Goal: Task Accomplishment & Management: Use online tool/utility

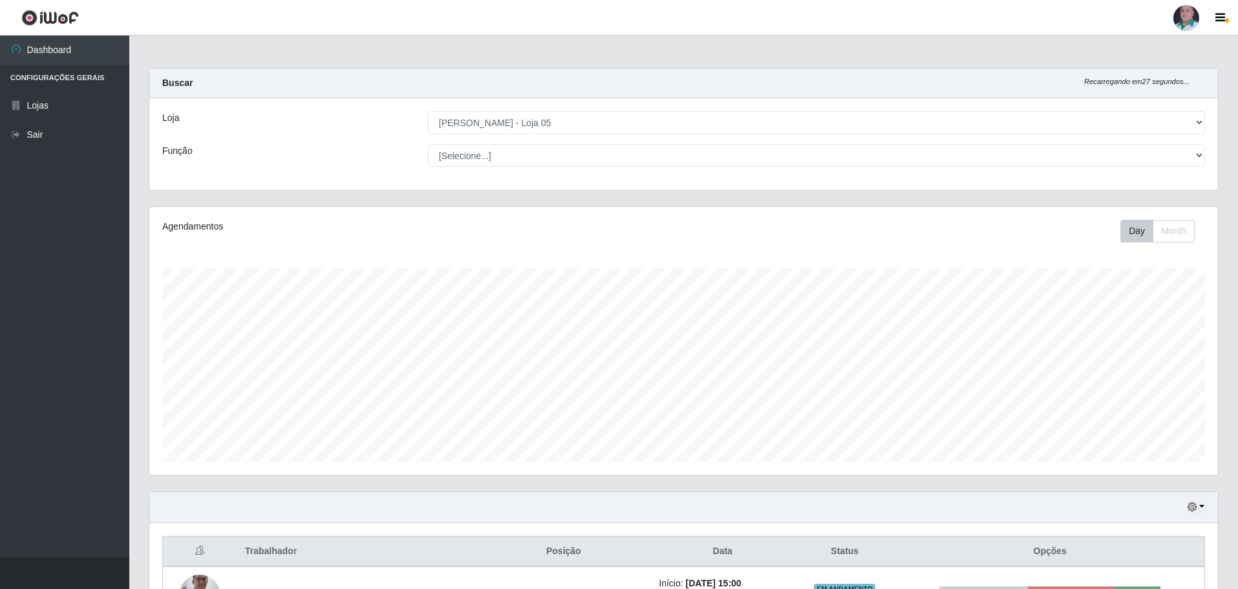
select select "252"
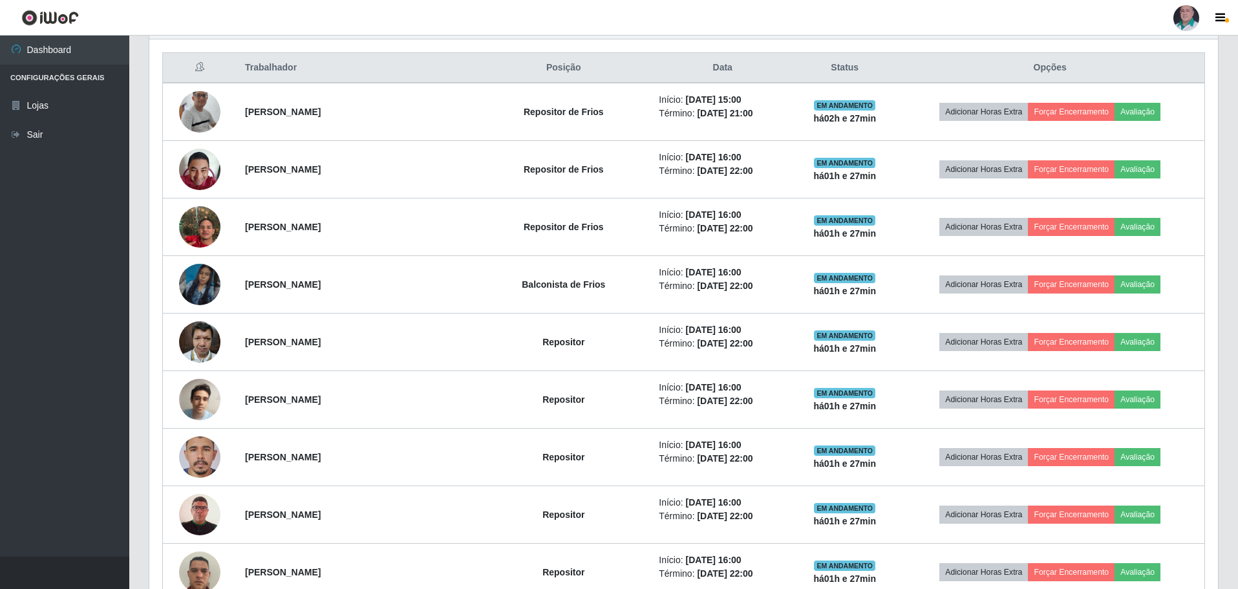
scroll to position [323, 0]
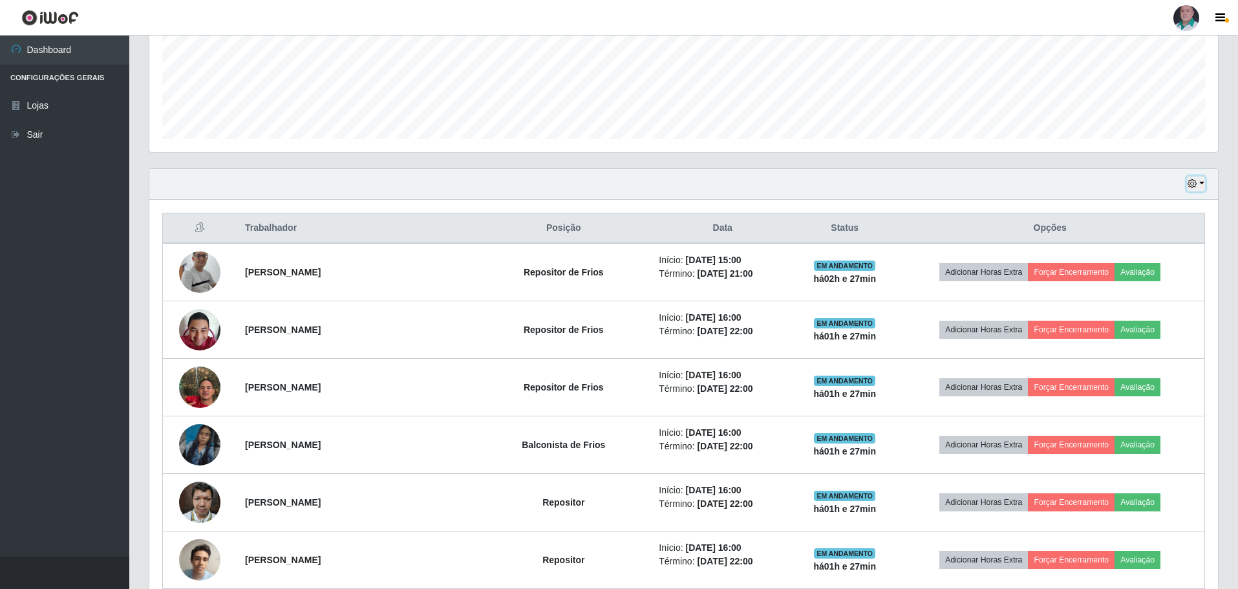
click at [1198, 182] on button "button" at bounding box center [1196, 184] width 18 height 15
click at [1152, 259] on button "3 dias" at bounding box center [1154, 261] width 102 height 27
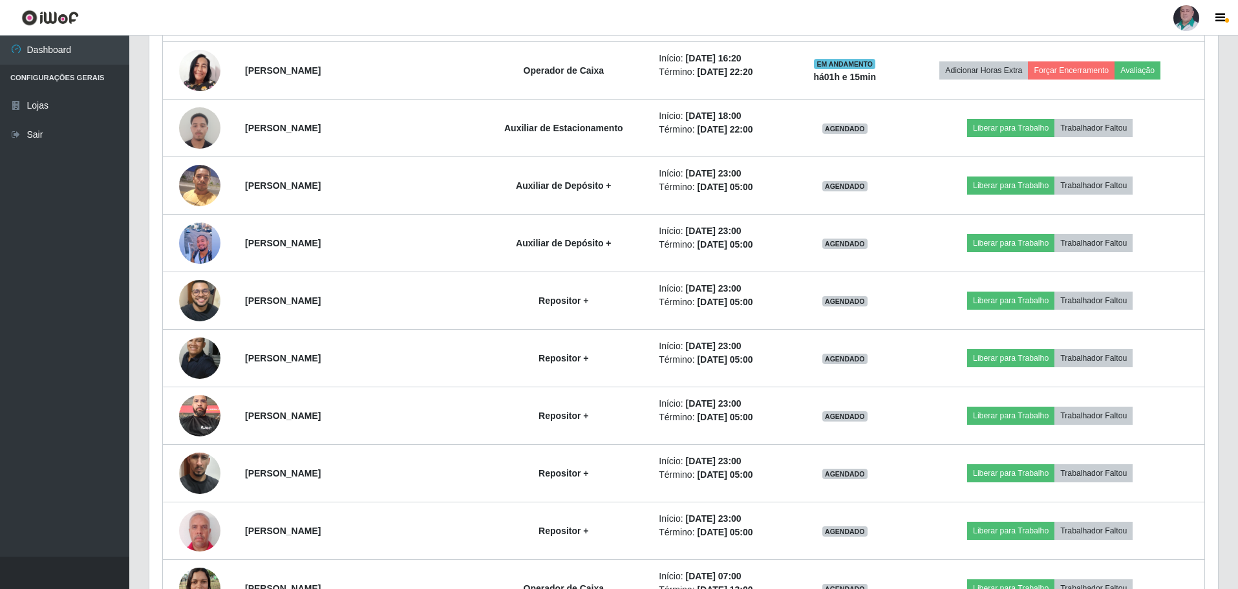
scroll to position [1875, 0]
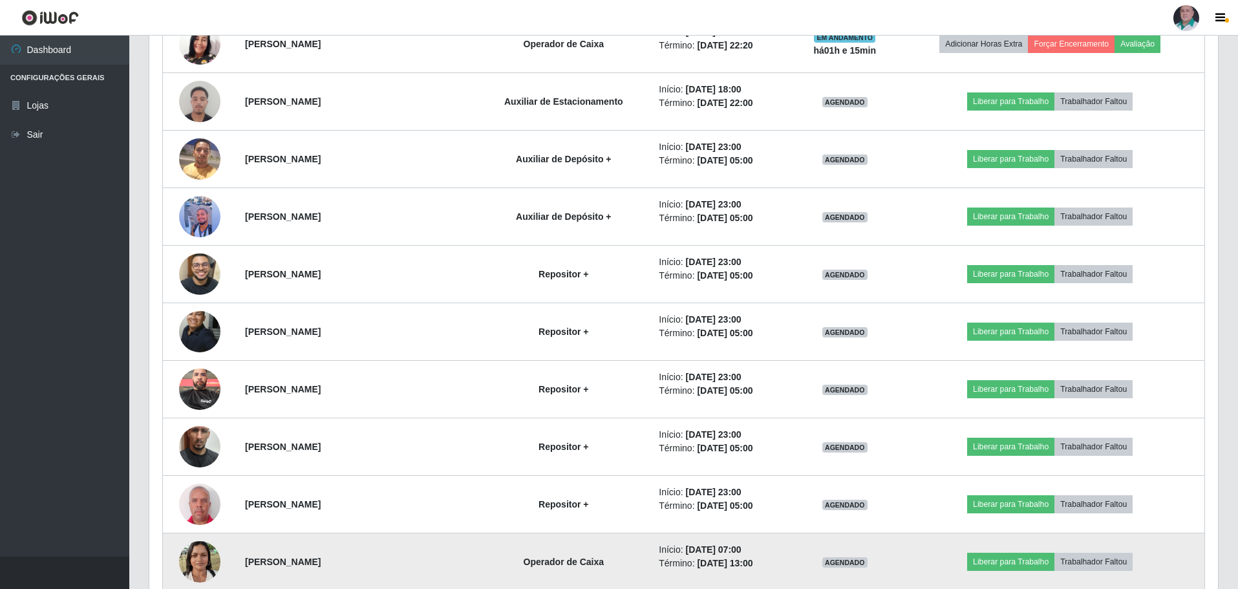
click at [213, 563] on img at bounding box center [199, 561] width 41 height 55
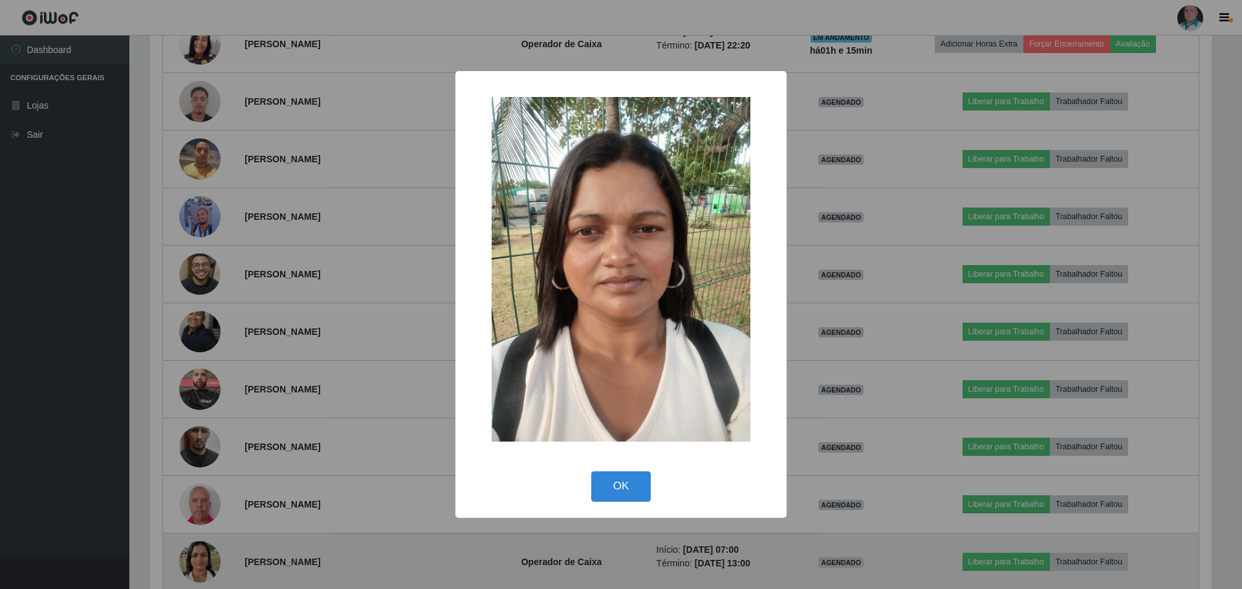
click at [213, 563] on div "× OK Cancel" at bounding box center [621, 294] width 1242 height 589
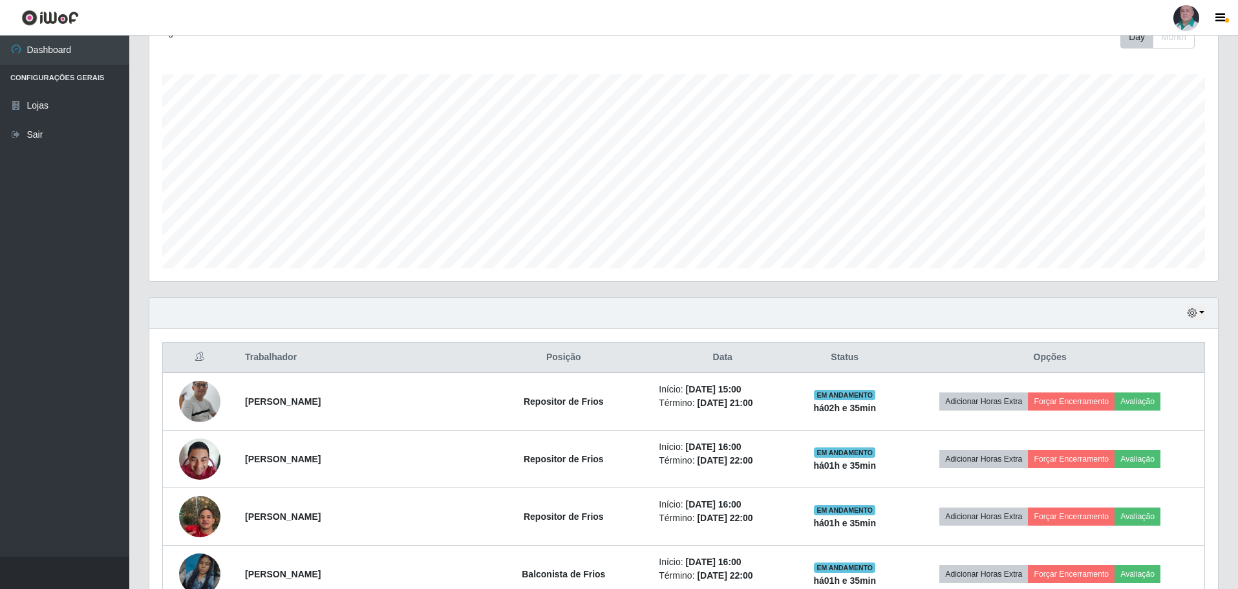
scroll to position [129, 0]
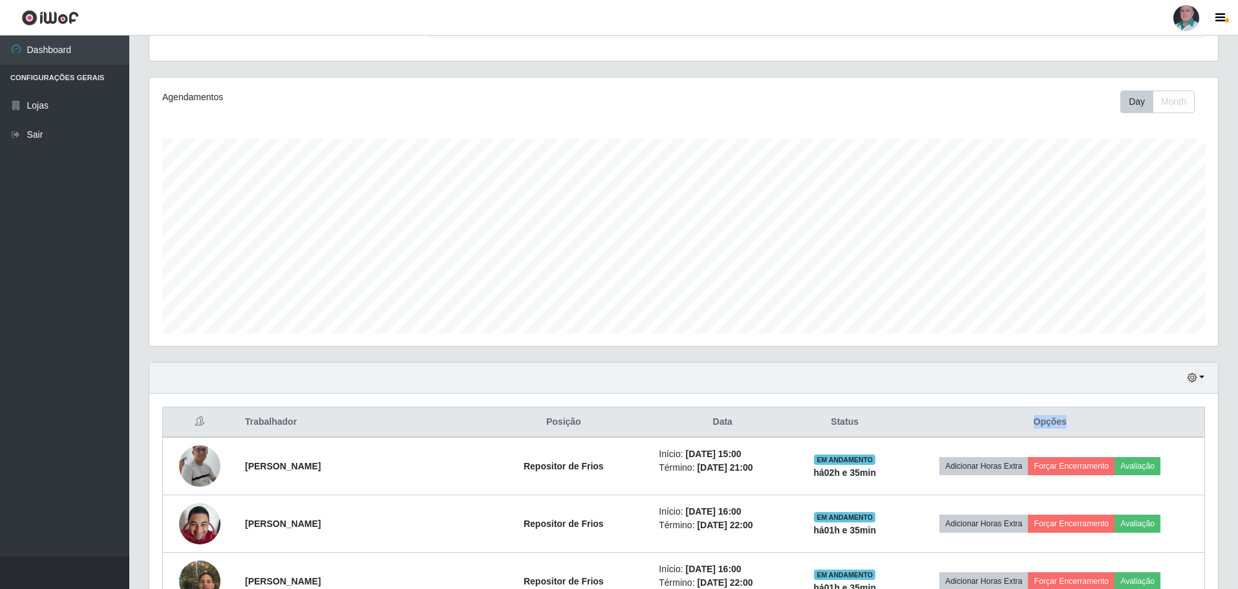
drag, startPoint x: 1046, startPoint y: 421, endPoint x: 1095, endPoint y: 420, distance: 49.8
click at [1095, 420] on th "Opções" at bounding box center [1050, 422] width 309 height 30
click at [1098, 418] on th "Opções" at bounding box center [1050, 422] width 309 height 30
click at [1079, 431] on th "Opções" at bounding box center [1050, 422] width 309 height 30
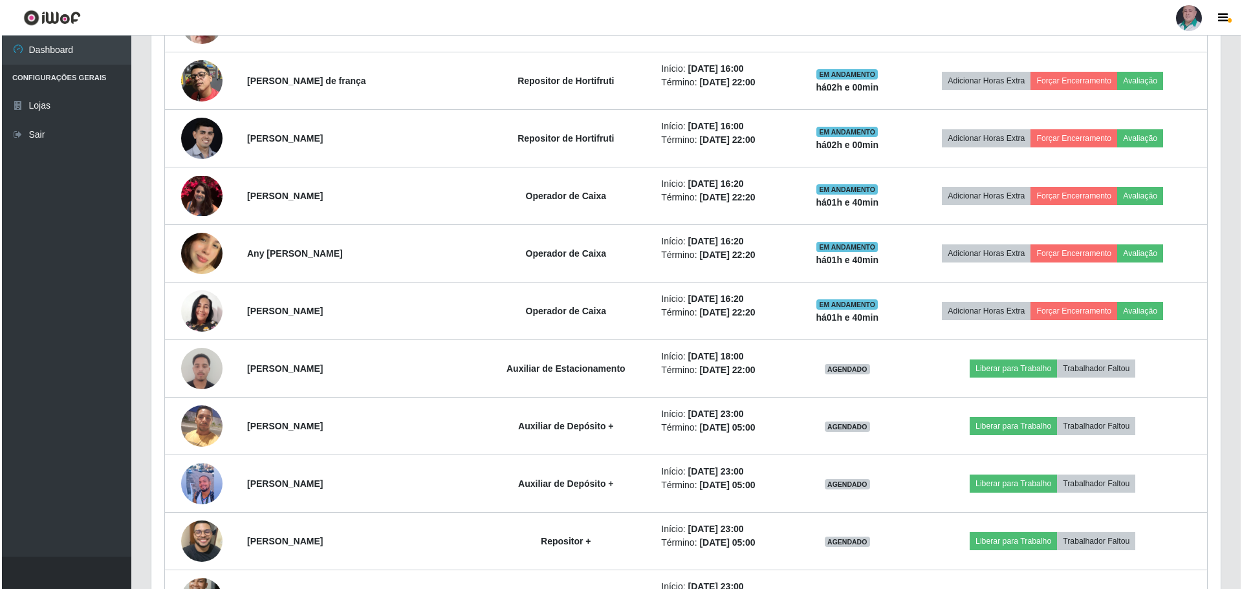
scroll to position [1617, 0]
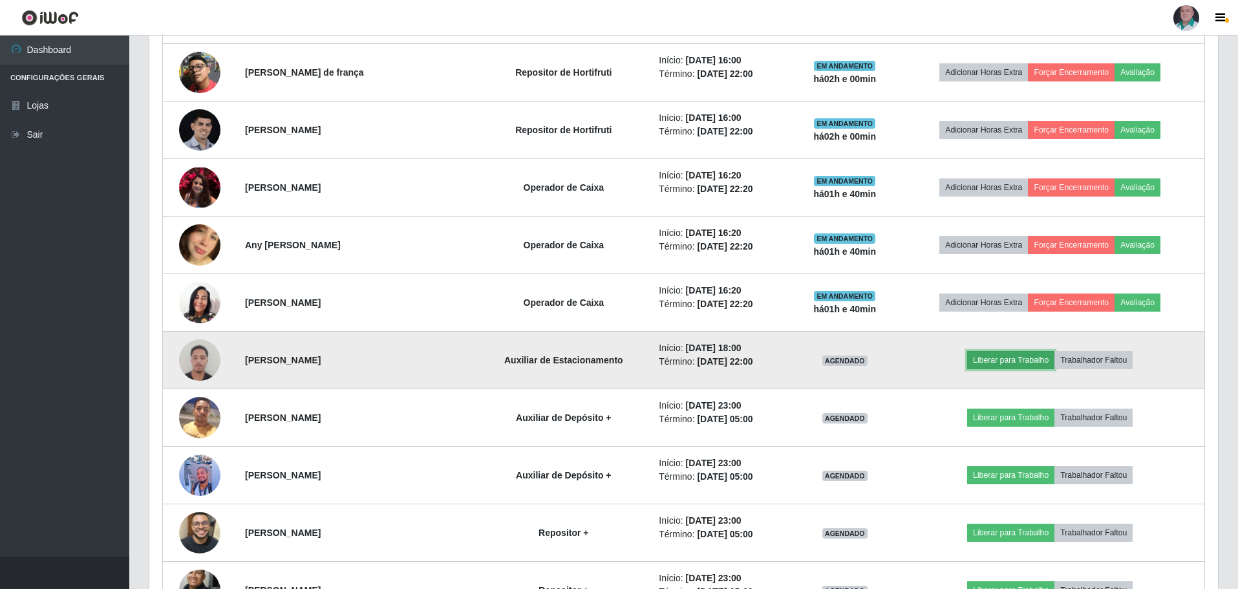
click at [1004, 358] on button "Liberar para Trabalho" at bounding box center [1010, 360] width 87 height 18
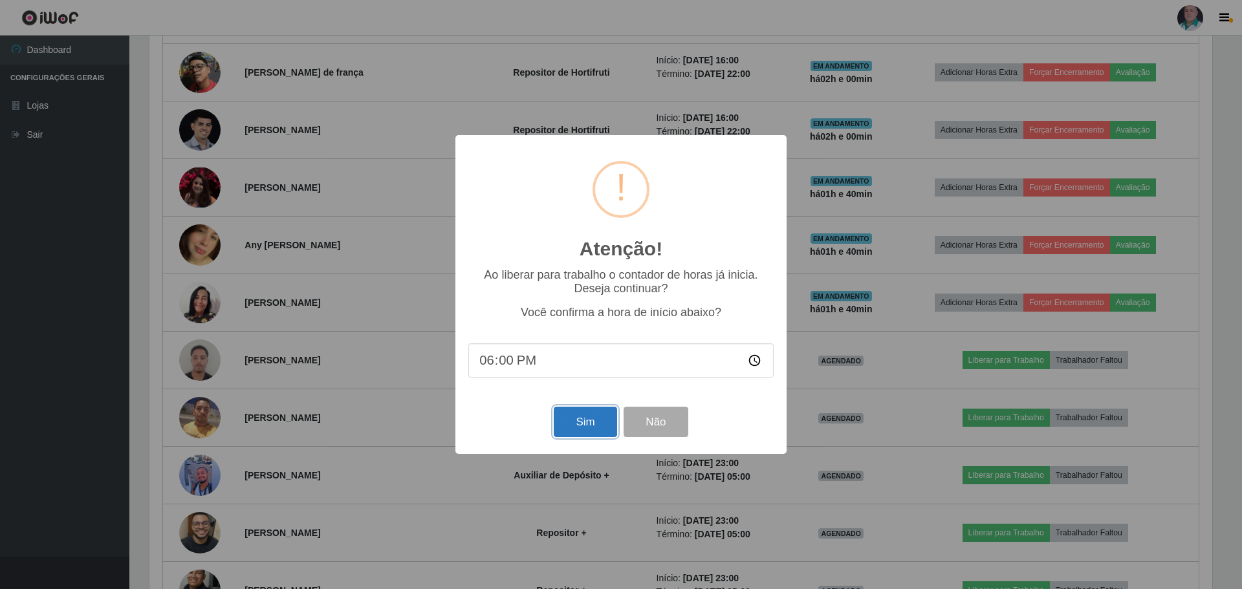
click at [590, 422] on button "Sim" at bounding box center [585, 422] width 63 height 30
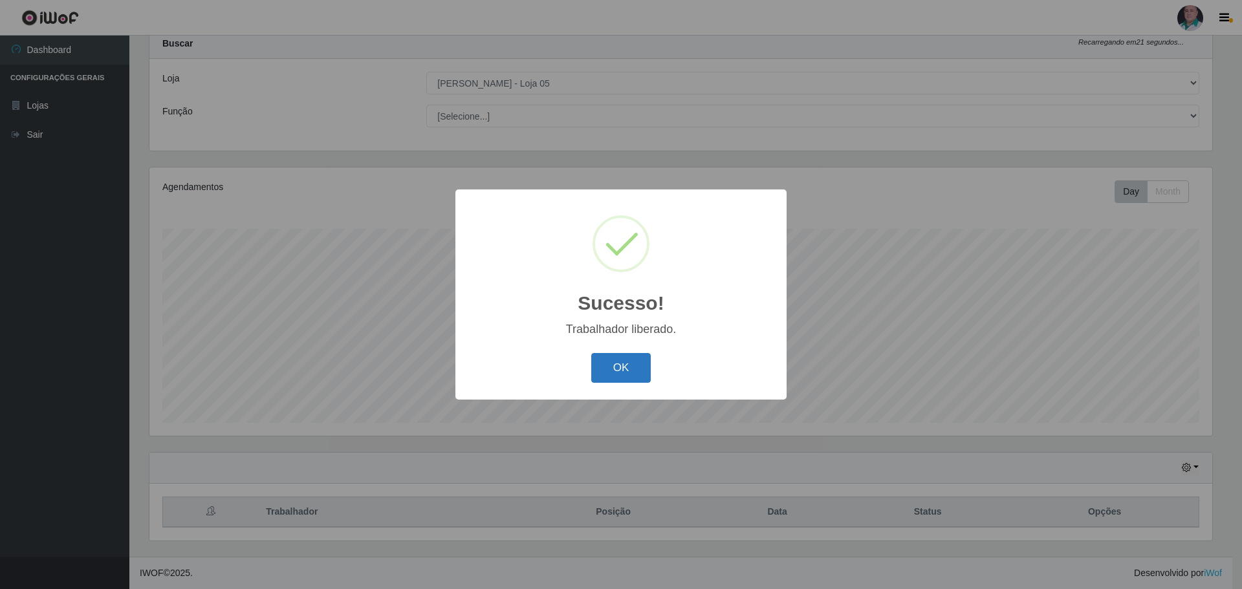
click at [629, 371] on button "OK" at bounding box center [621, 368] width 60 height 30
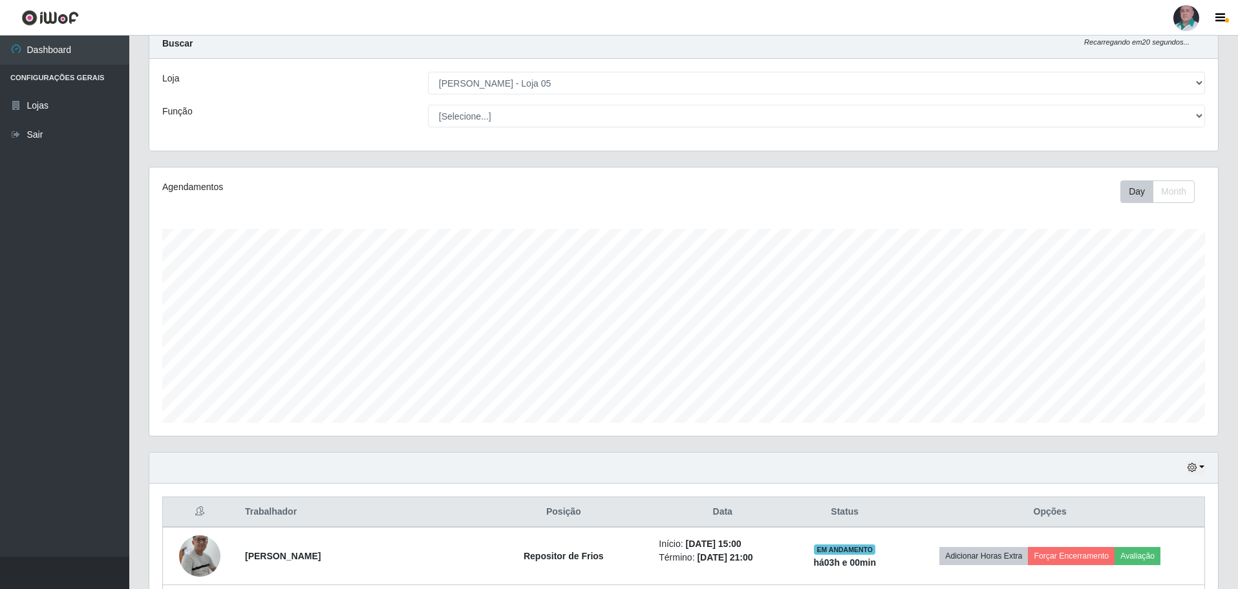
scroll to position [169, 0]
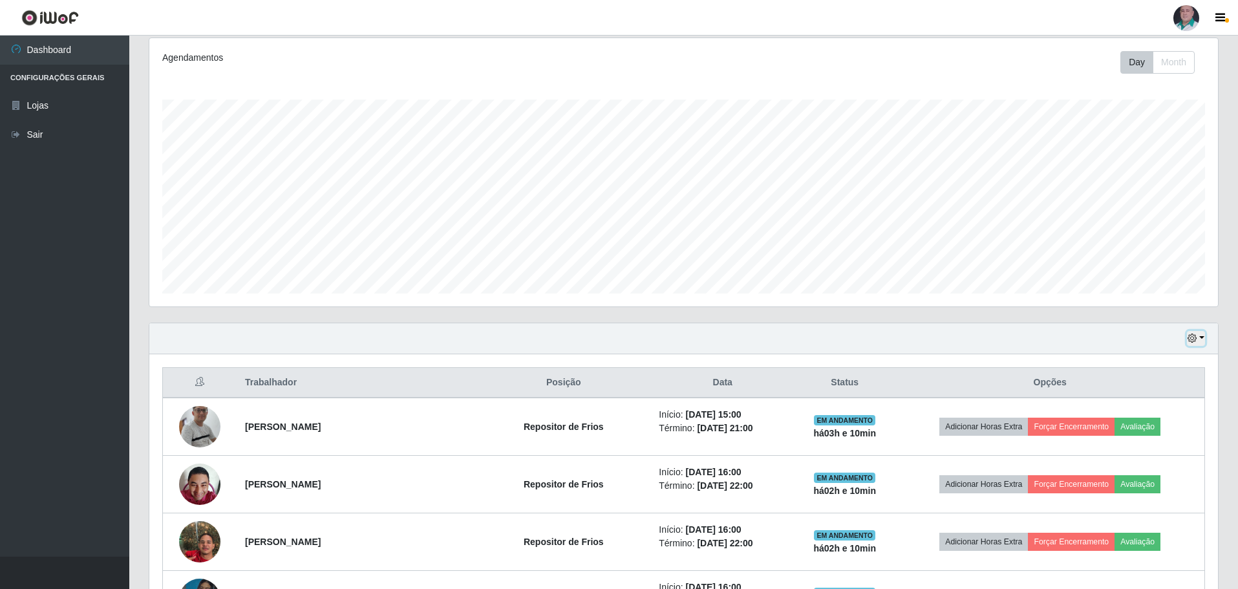
click at [1201, 339] on button "button" at bounding box center [1196, 338] width 18 height 15
click at [1135, 442] on button "1 Semana" at bounding box center [1154, 442] width 102 height 27
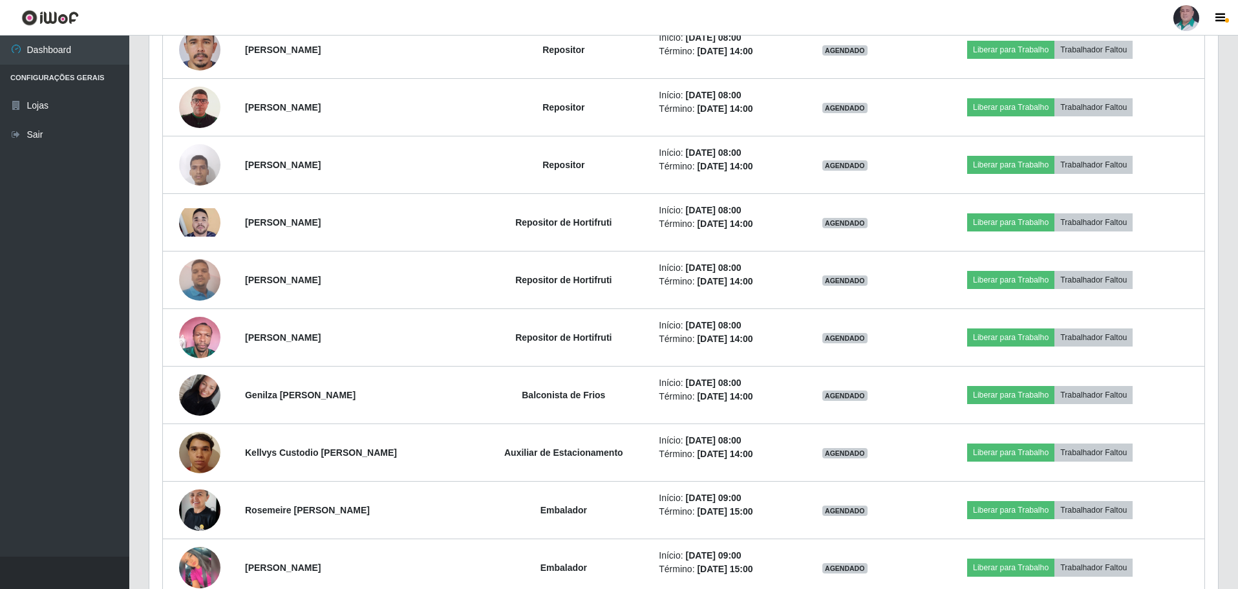
scroll to position [2755, 0]
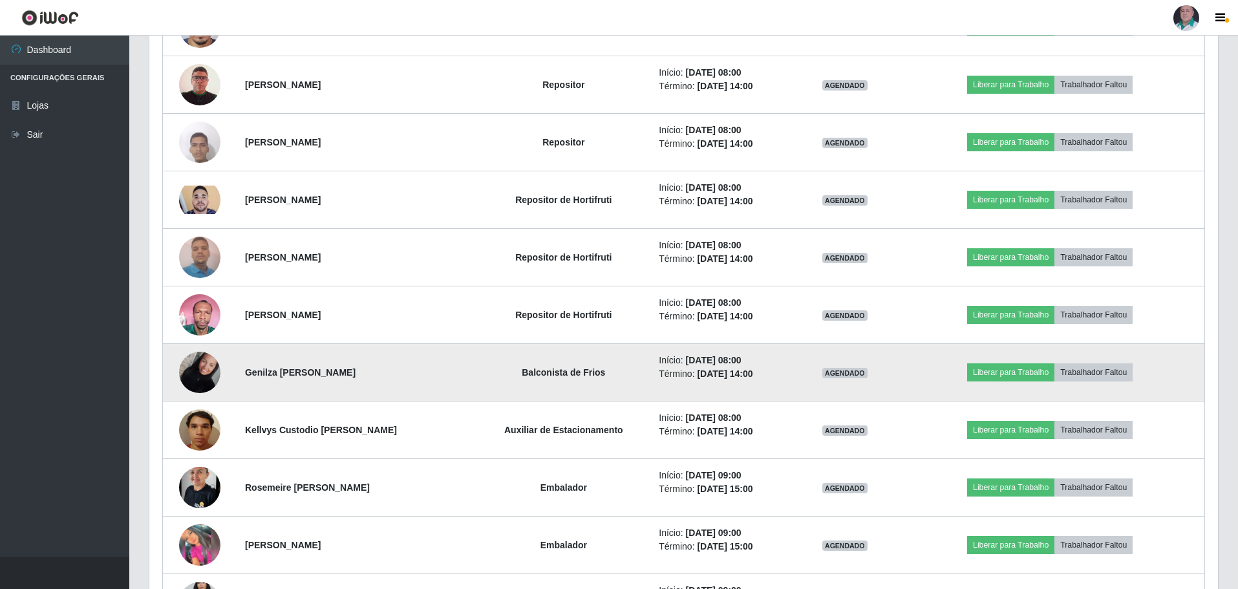
click at [184, 370] on img at bounding box center [199, 372] width 41 height 55
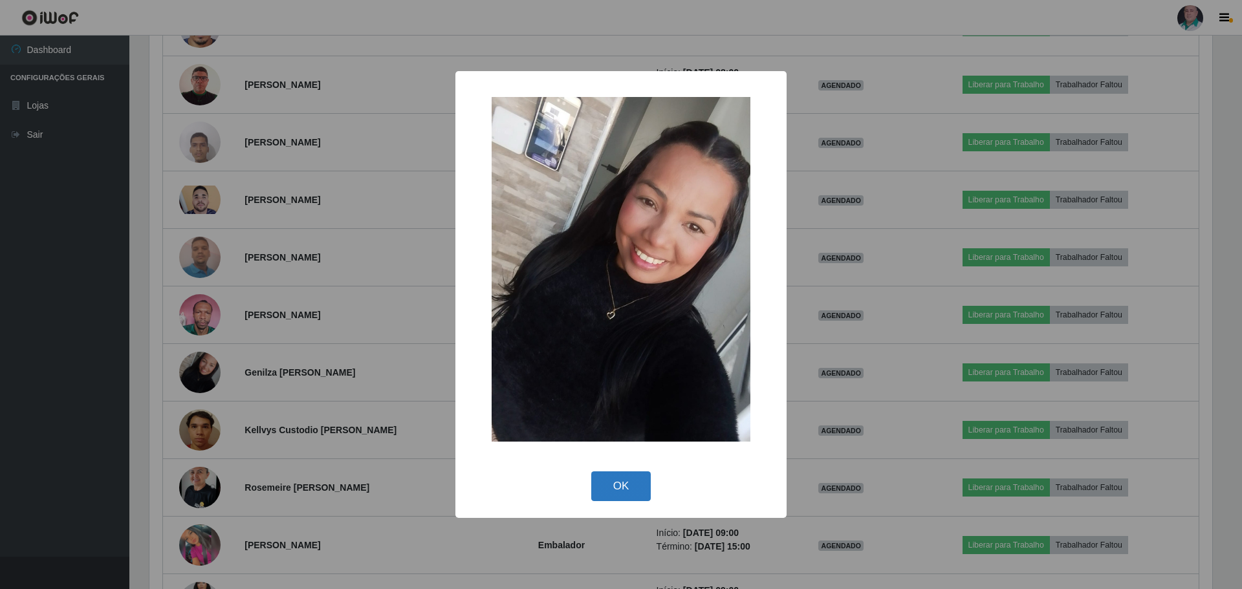
click at [620, 484] on button "OK" at bounding box center [621, 486] width 60 height 30
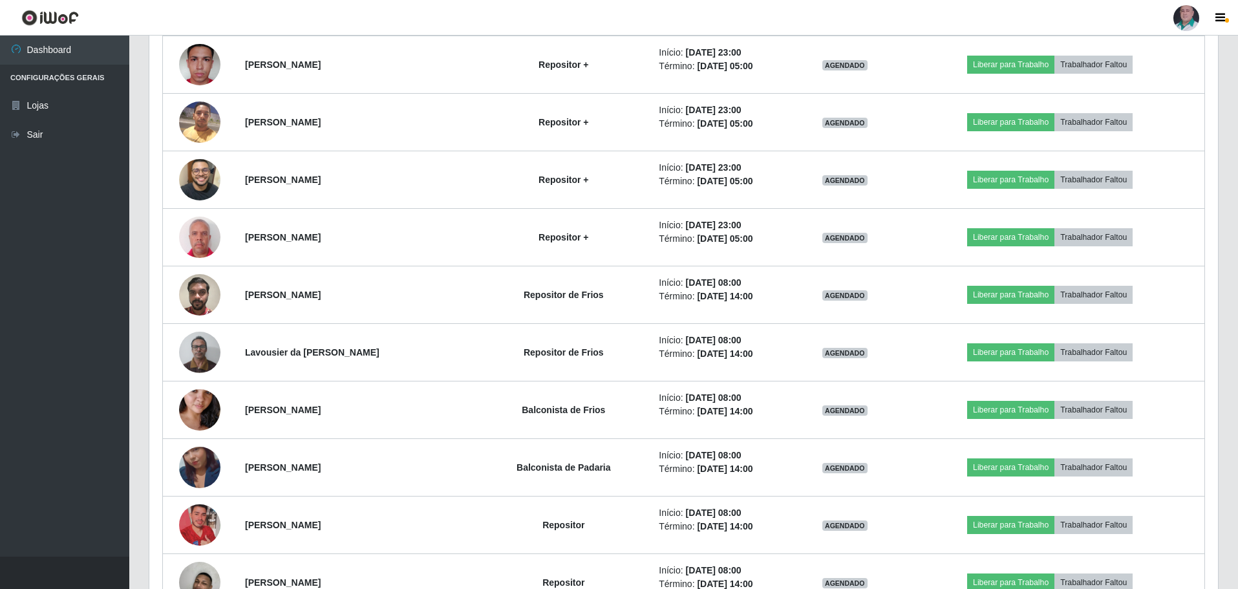
scroll to position [5471, 0]
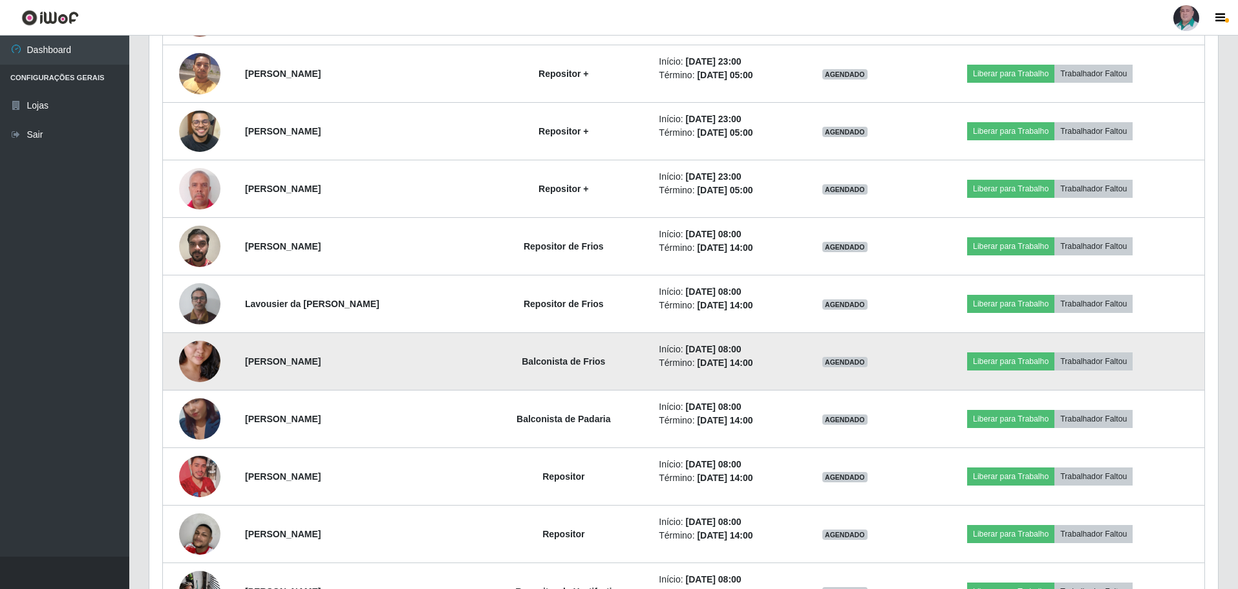
click at [204, 367] on img at bounding box center [199, 362] width 41 height 74
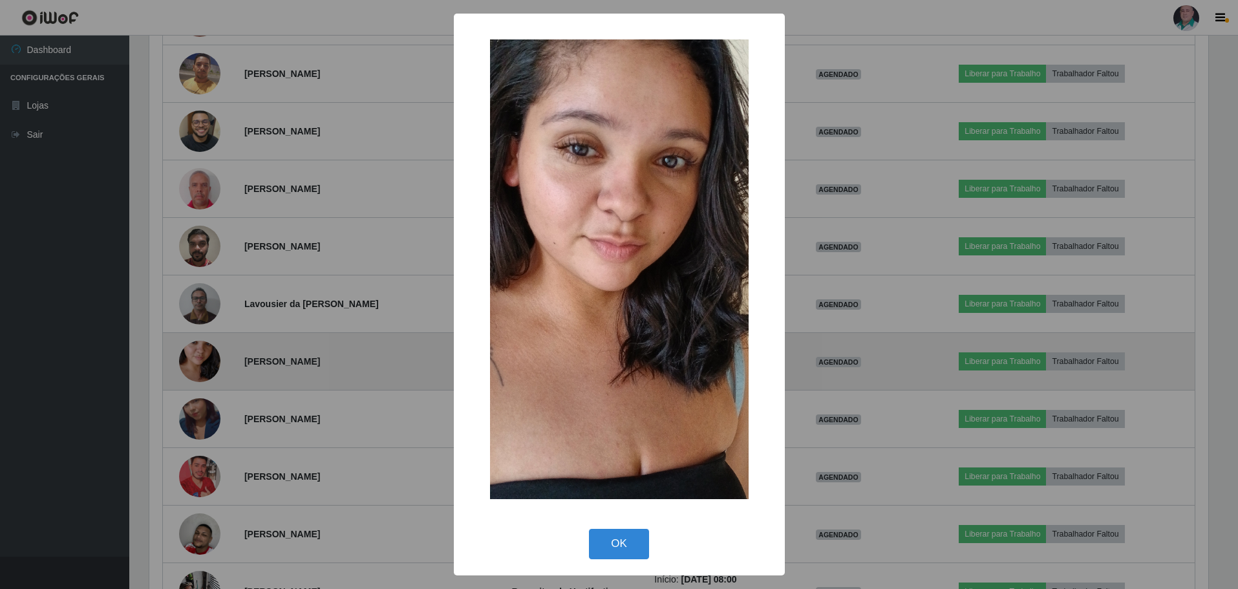
scroll to position [268, 1062]
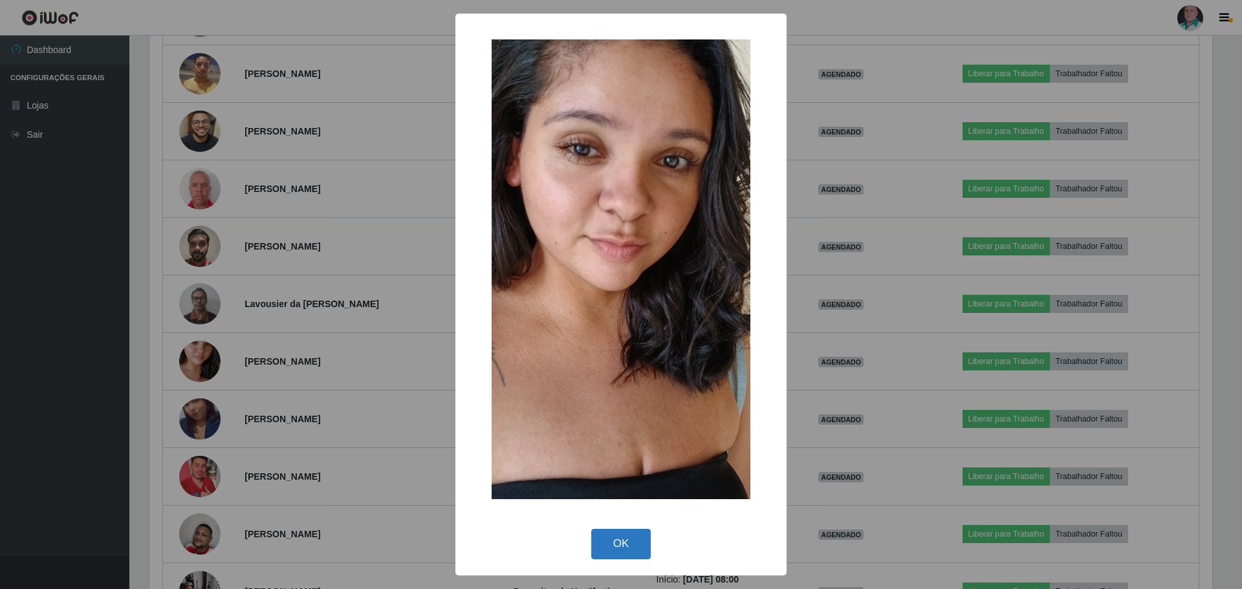
click at [632, 544] on button "OK" at bounding box center [621, 544] width 60 height 30
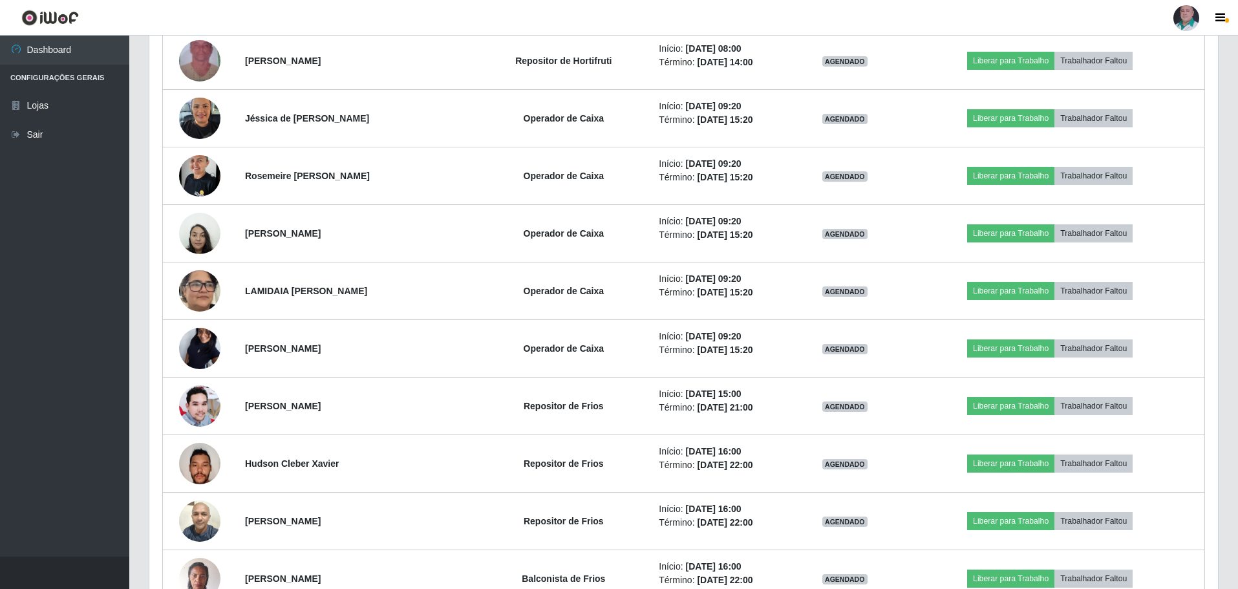
scroll to position [6118, 0]
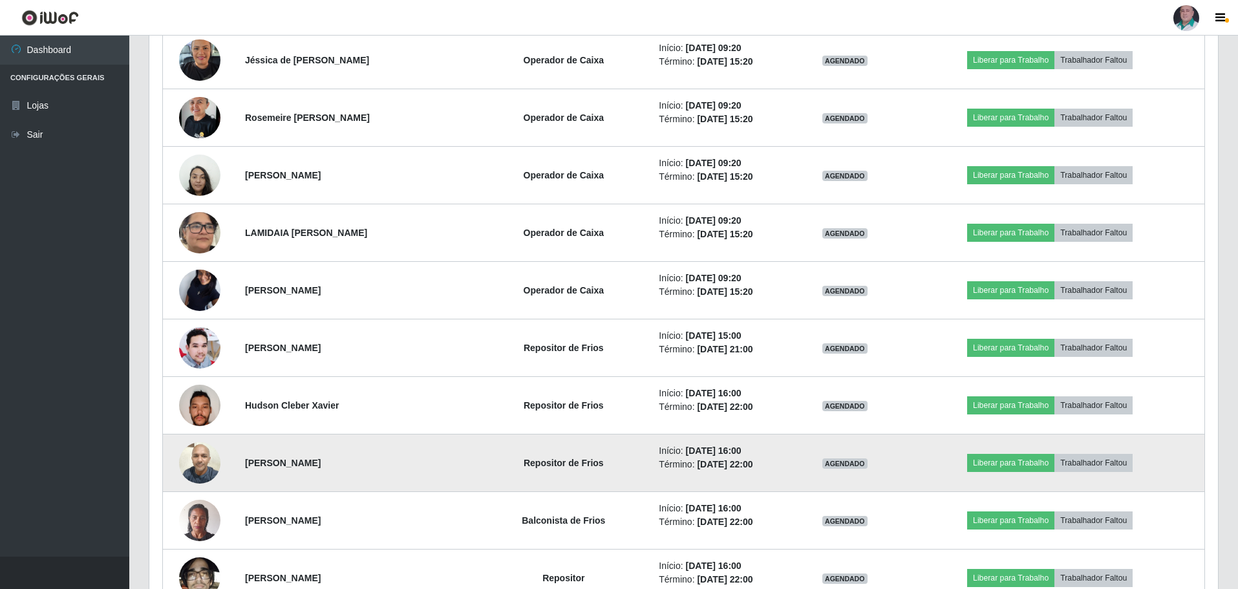
click at [208, 466] on img at bounding box center [199, 462] width 41 height 55
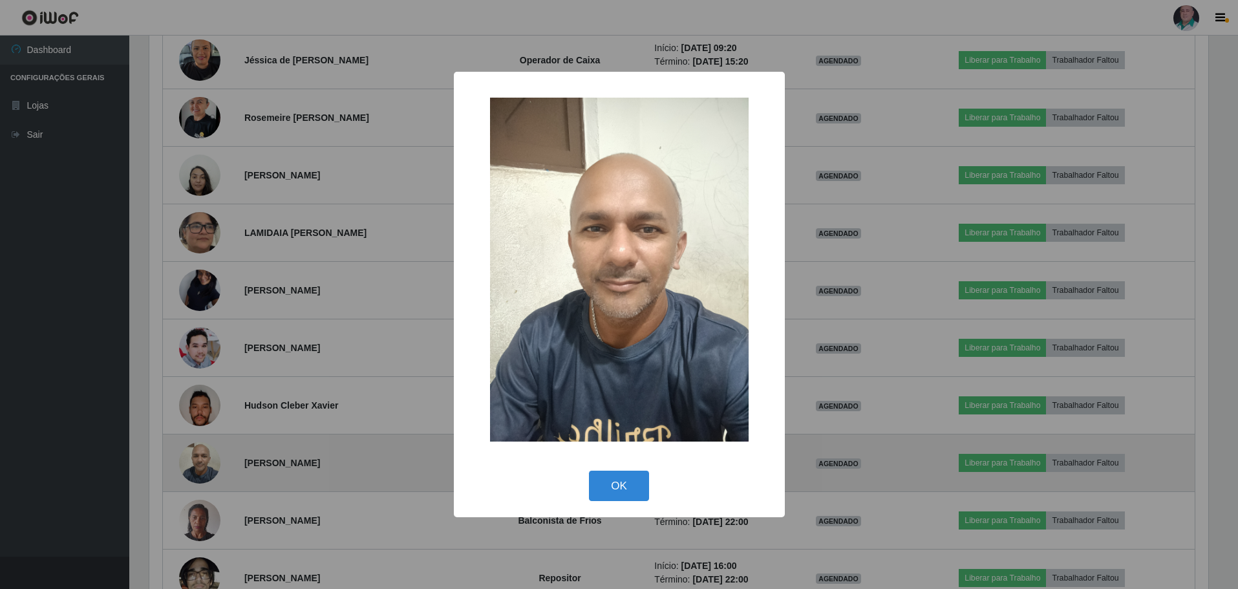
scroll to position [268, 1062]
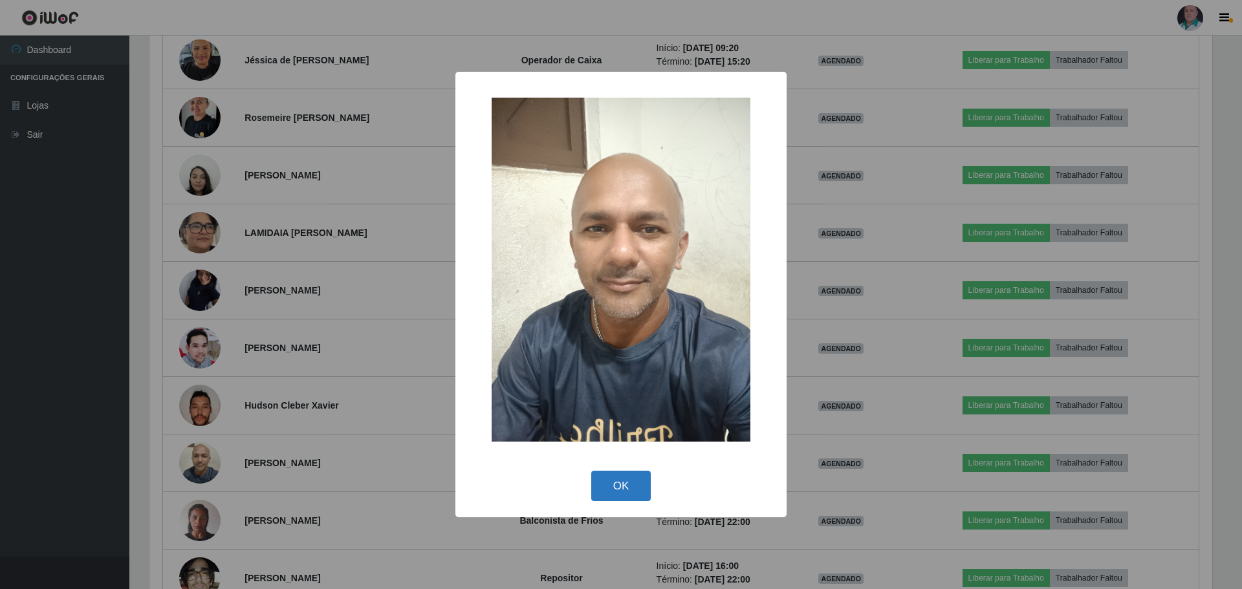
click at [618, 481] on button "OK" at bounding box center [621, 486] width 60 height 30
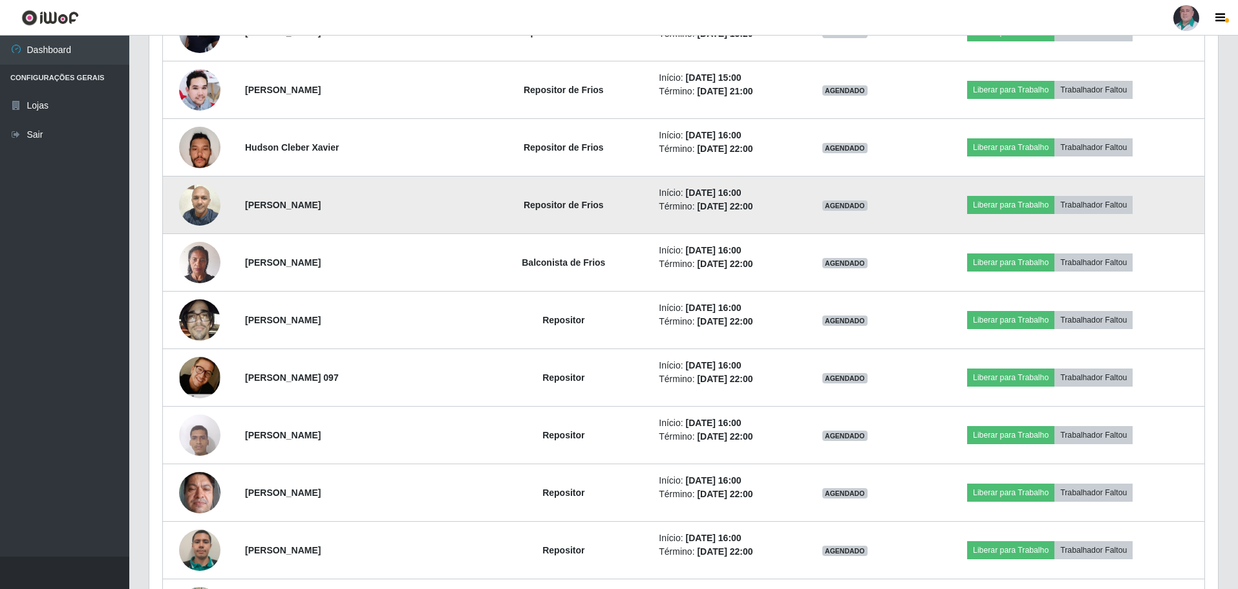
scroll to position [6376, 0]
